Goal: Navigation & Orientation: Find specific page/section

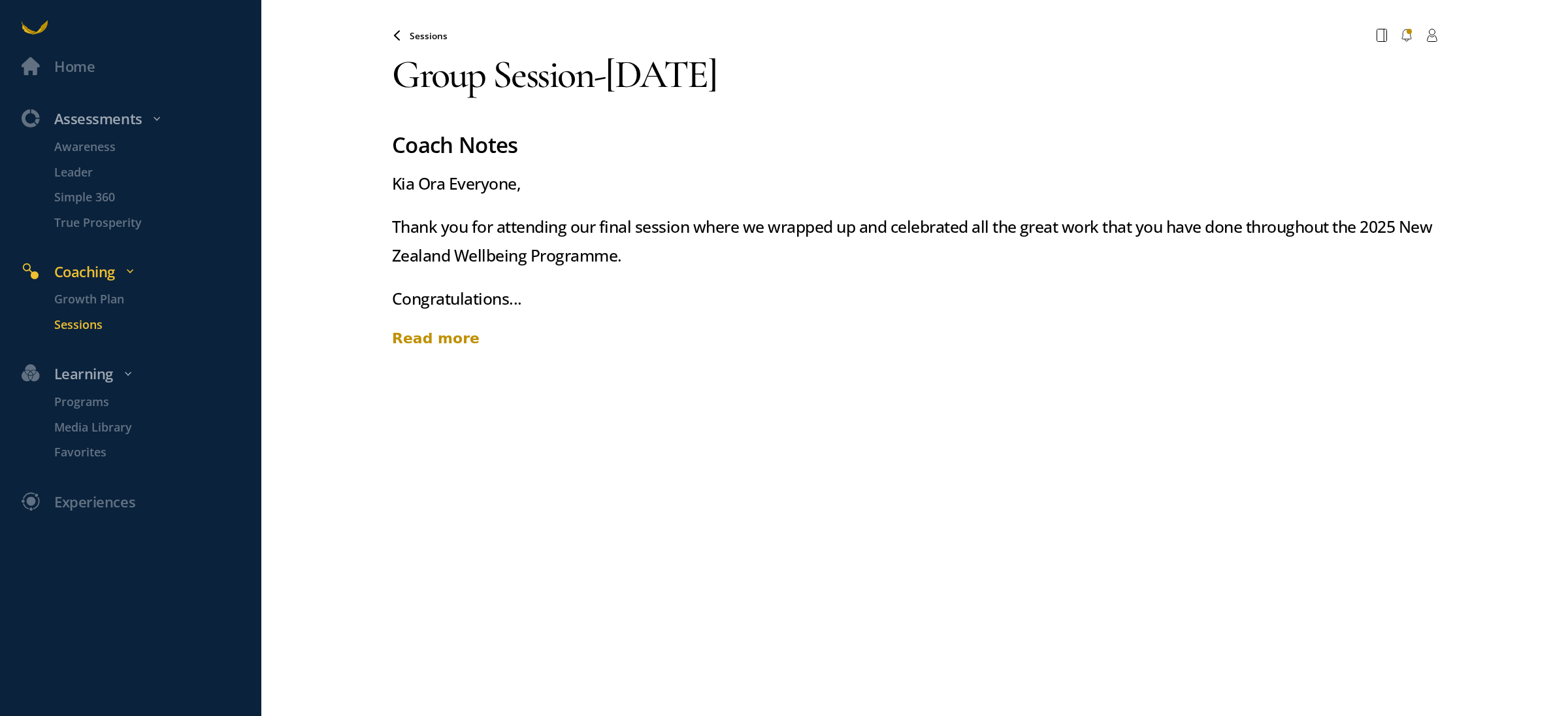
click at [445, 341] on div "Read more" at bounding box center [915, 338] width 1045 height 22
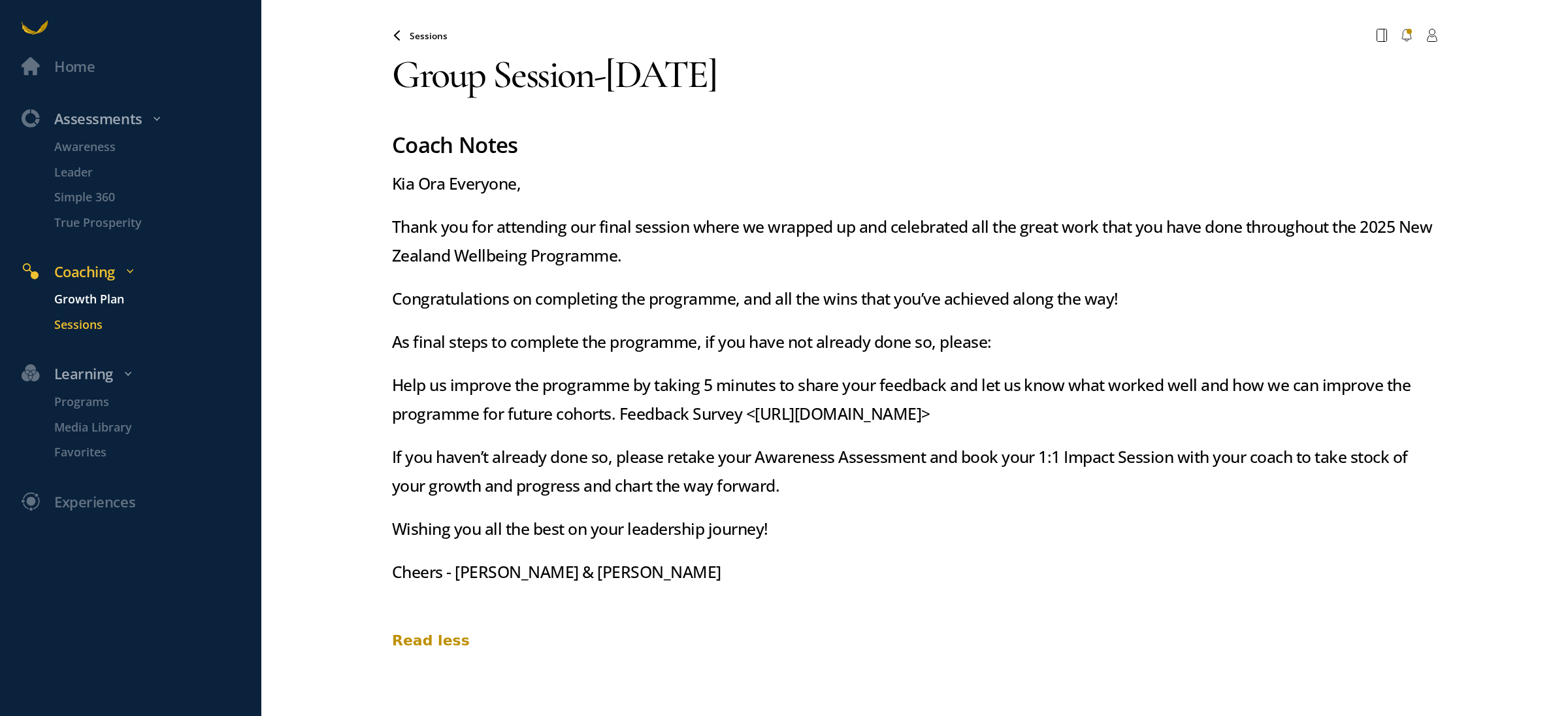
click at [94, 292] on p "Growth Plan" at bounding box center [156, 299] width 204 height 19
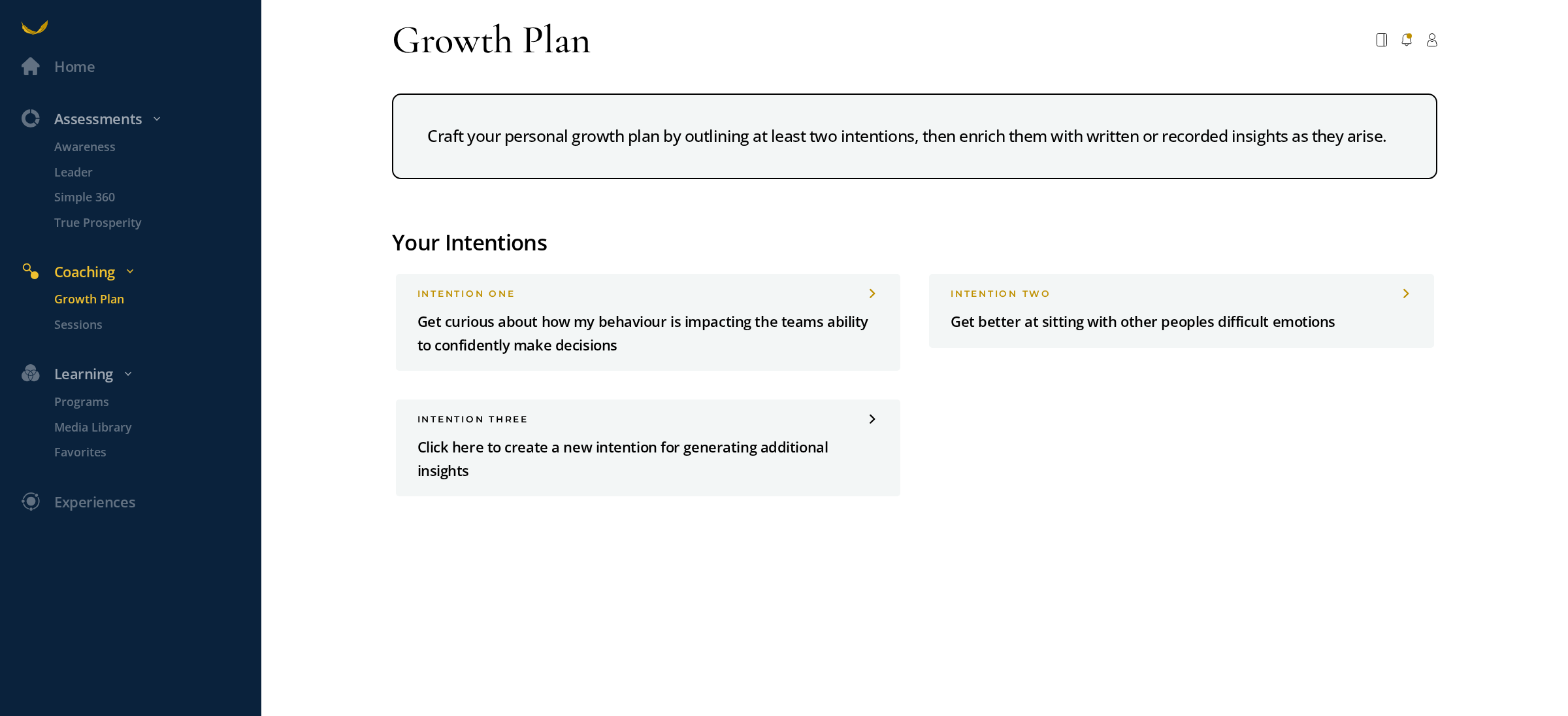
click at [551, 139] on div "Craft your personal growth plan by outlining at least two intentions, then enri…" at bounding box center [915, 136] width 1045 height 86
click at [67, 329] on p "Sessions" at bounding box center [156, 325] width 204 height 19
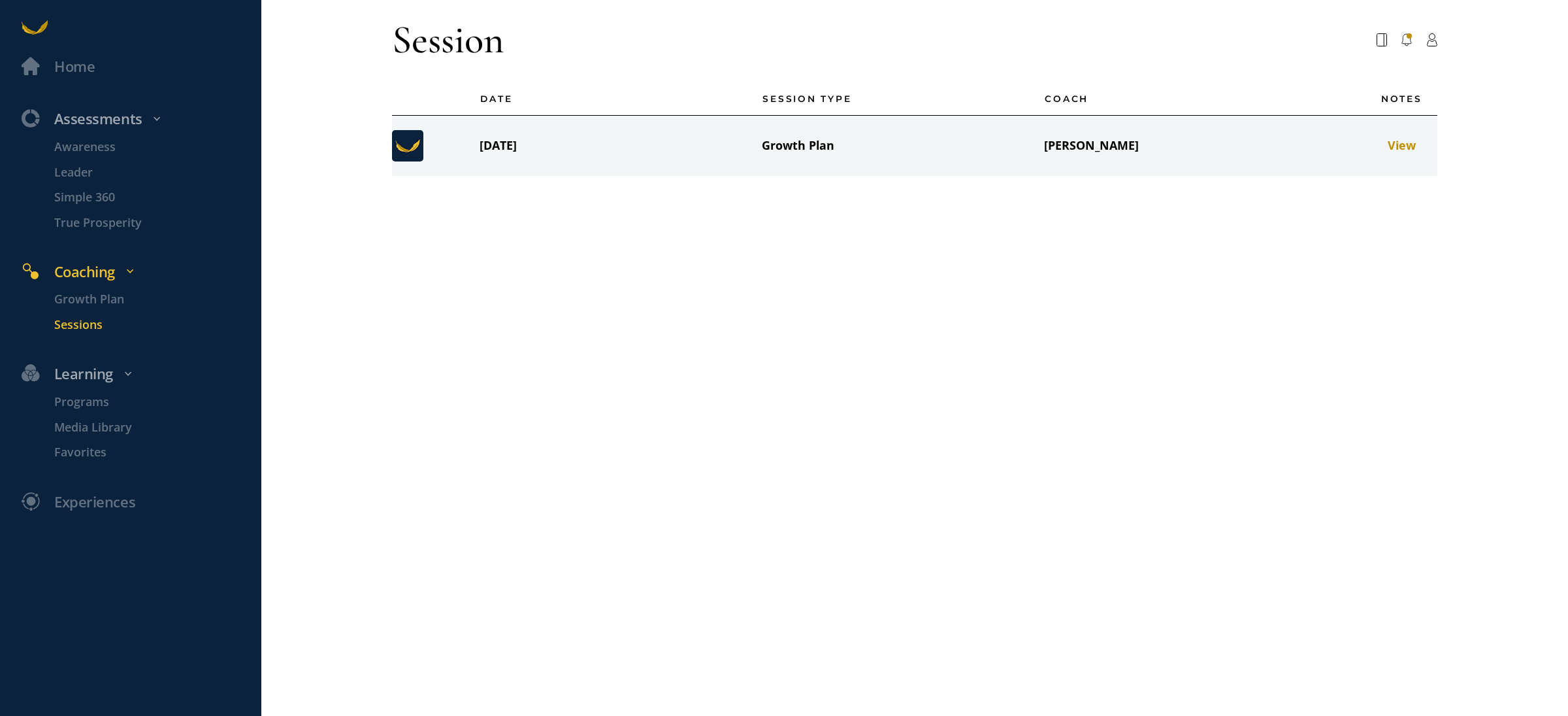
click at [508, 156] on td "[DATE]" at bounding box center [606, 145] width 282 height 61
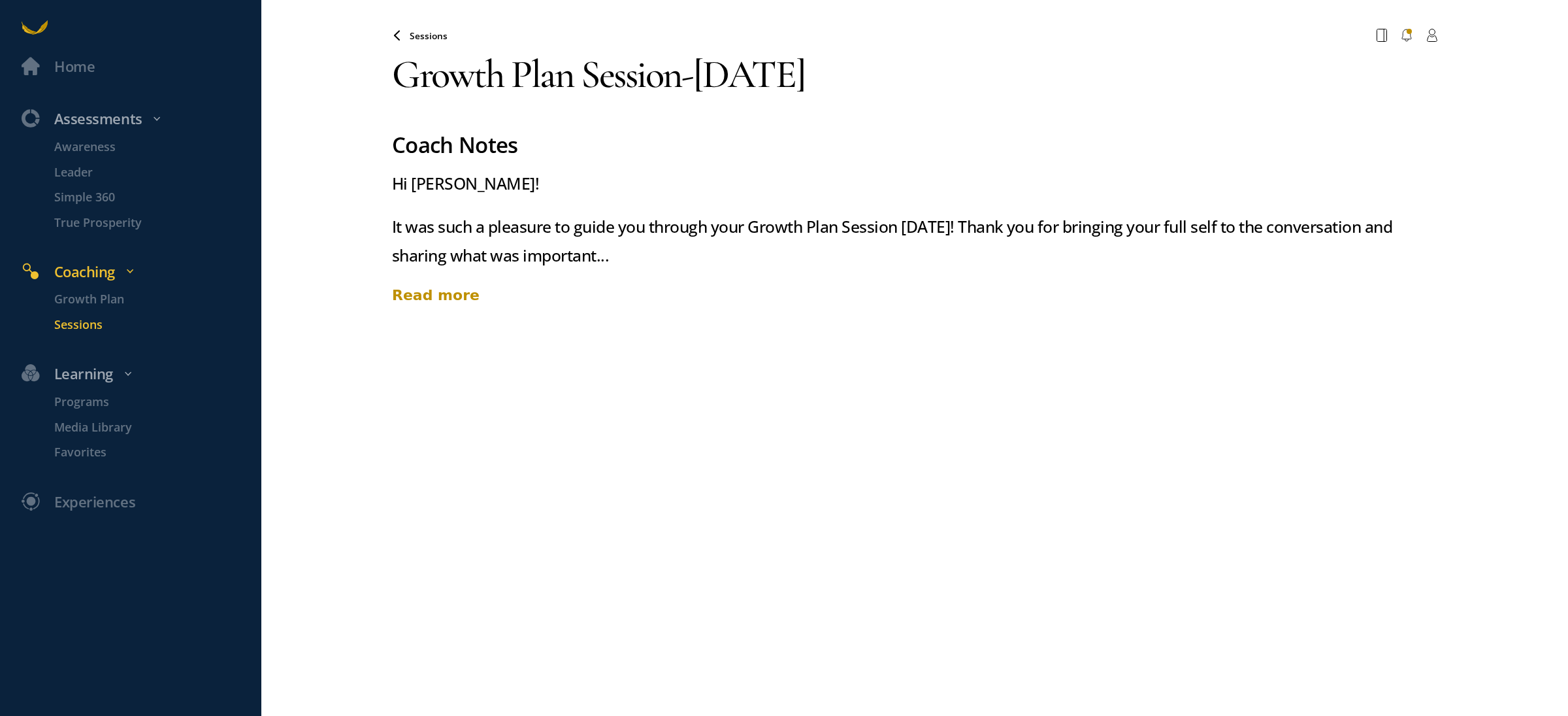
click at [440, 296] on div "Read more" at bounding box center [915, 295] width 1045 height 22
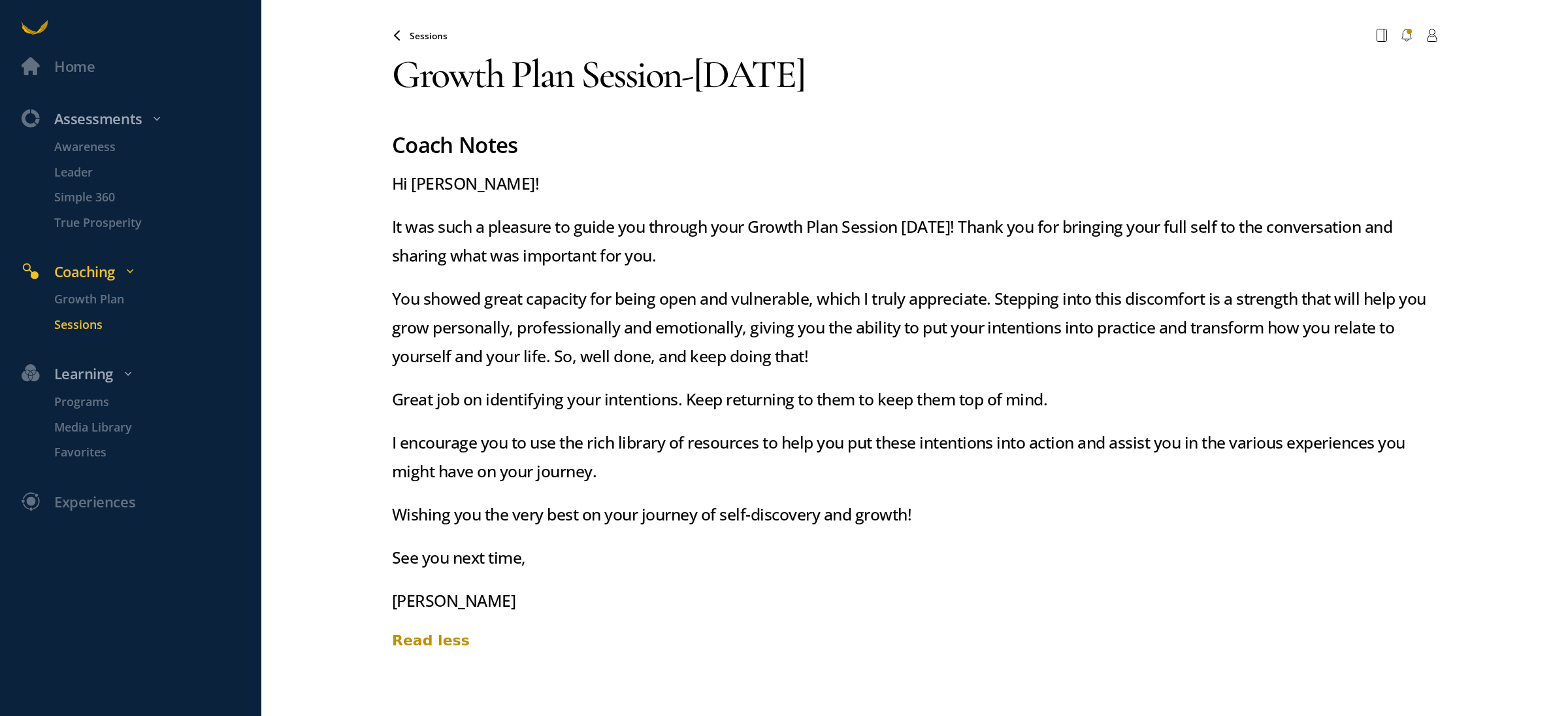
click at [420, 31] on span "Sessions" at bounding box center [428, 35] width 38 height 13
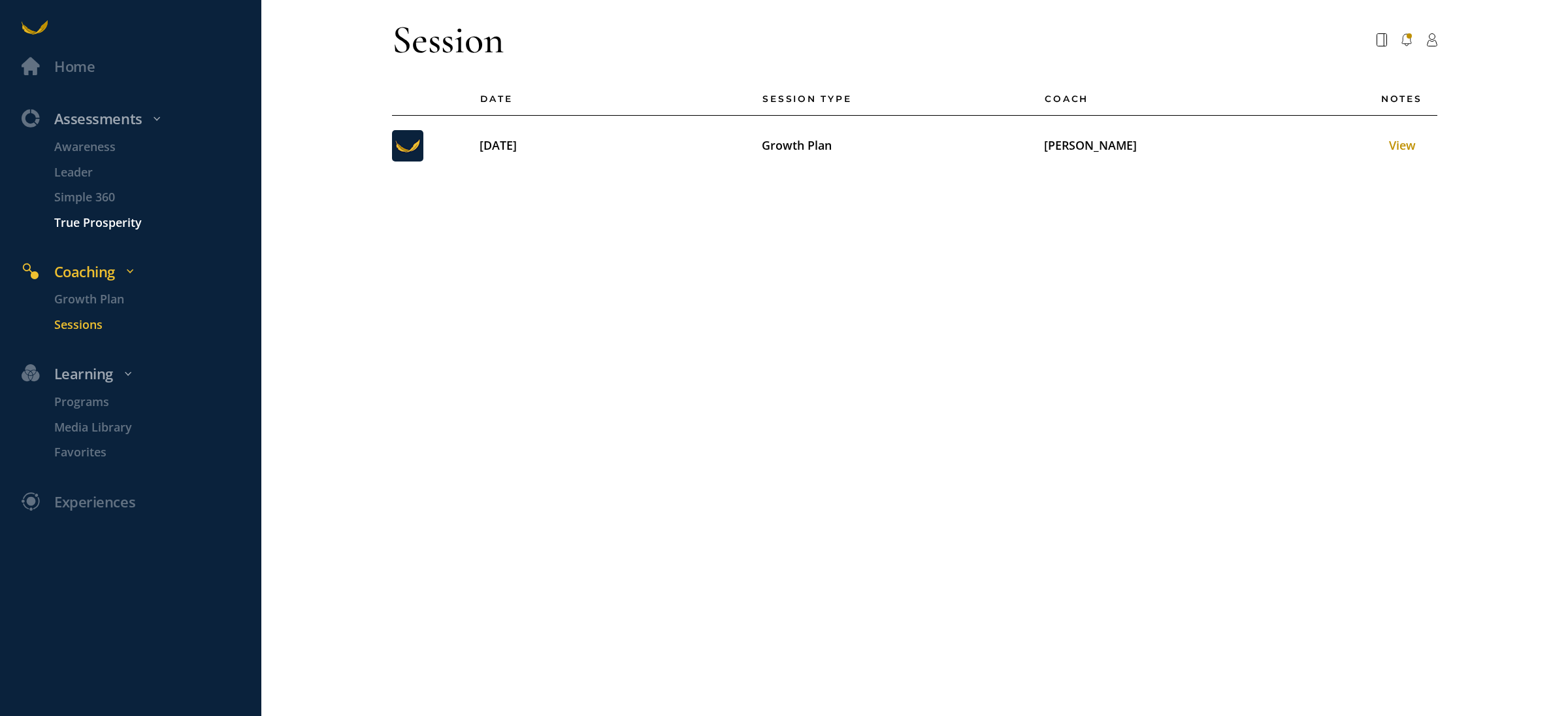
click at [104, 227] on p "True Prosperity" at bounding box center [156, 222] width 204 height 19
